Goal: Check status

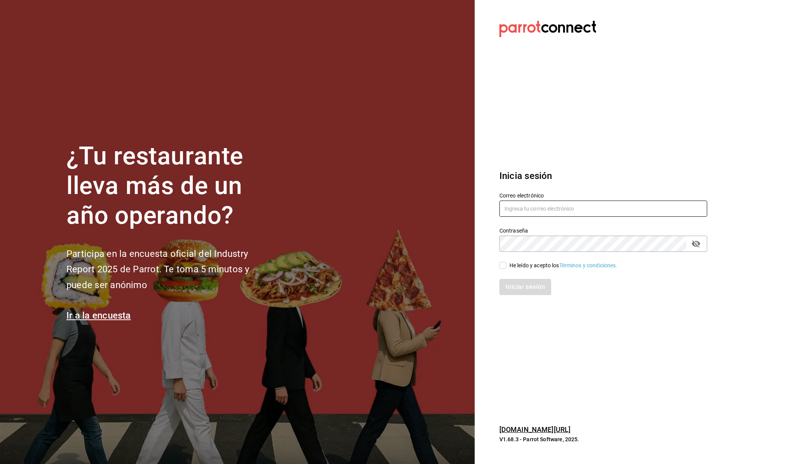
type input "ecastillongu@gmail.com"
click at [505, 265] on input "He leído y acepto los Términos y condiciones." at bounding box center [502, 265] width 7 height 7
checkbox input "true"
click at [511, 287] on button "Iniciar sesión" at bounding box center [525, 287] width 53 height 16
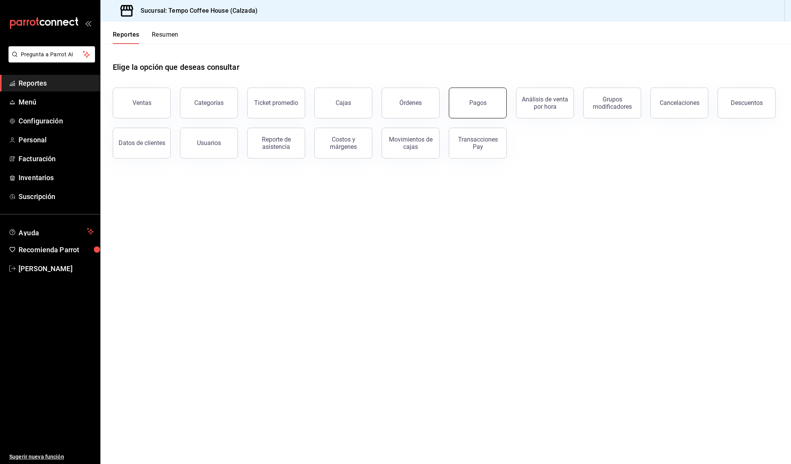
click at [452, 96] on button "Pagos" at bounding box center [478, 103] width 58 height 31
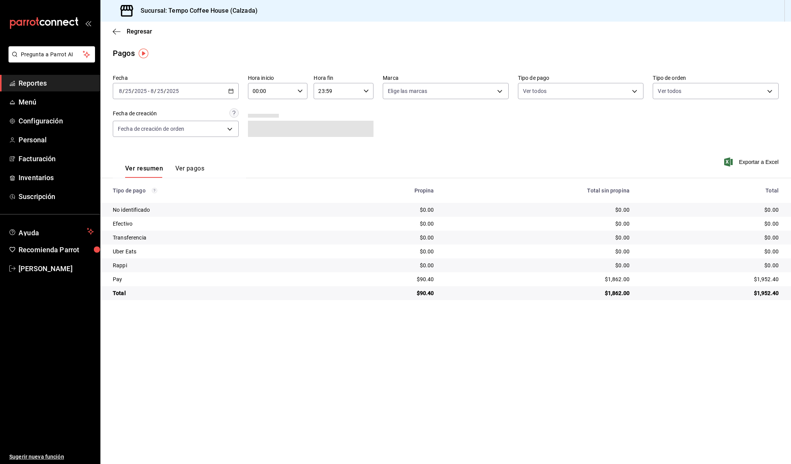
click at [199, 83] on div "Fecha [DATE] [DATE] - [DATE] [DATE]" at bounding box center [176, 87] width 126 height 25
click at [202, 90] on div "[DATE] [DATE] - [DATE] [DATE]" at bounding box center [176, 91] width 126 height 16
click at [154, 131] on span "Ayer" at bounding box center [149, 132] width 60 height 8
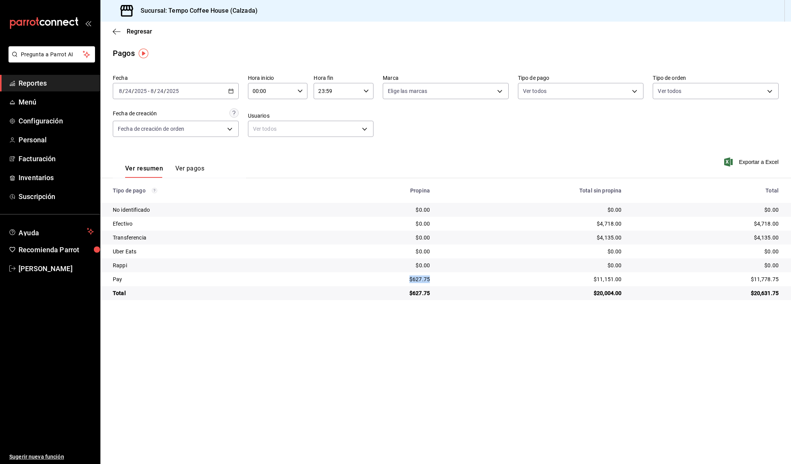
drag, startPoint x: 432, startPoint y: 281, endPoint x: 407, endPoint y: 279, distance: 25.2
click at [407, 279] on td "$627.75" at bounding box center [378, 280] width 115 height 14
copy div "$627.75"
drag, startPoint x: 618, startPoint y: 281, endPoint x: 586, endPoint y: 279, distance: 32.1
click at [586, 279] on td "$11,151.00" at bounding box center [531, 280] width 191 height 14
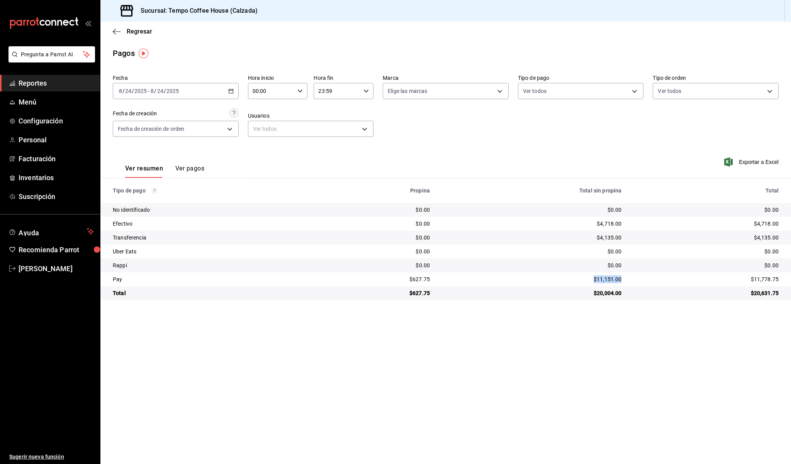
copy div "$11,151.00"
drag, startPoint x: 619, startPoint y: 236, endPoint x: 589, endPoint y: 236, distance: 29.3
click at [589, 236] on td "$4,135.00" at bounding box center [531, 238] width 191 height 14
copy div "$4,135.00"
click at [64, 80] on span "Reportes" at bounding box center [56, 83] width 75 height 10
